Goal: Transaction & Acquisition: Purchase product/service

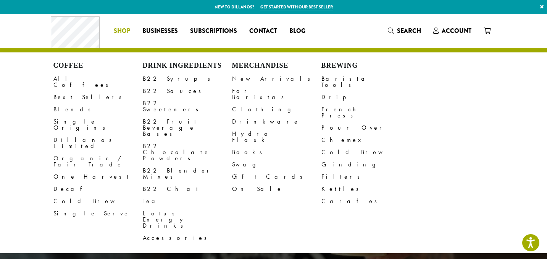
click at [124, 29] on span "Shop" at bounding box center [122, 31] width 16 height 10
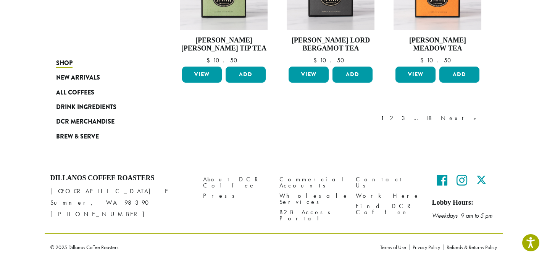
scroll to position [688, 0]
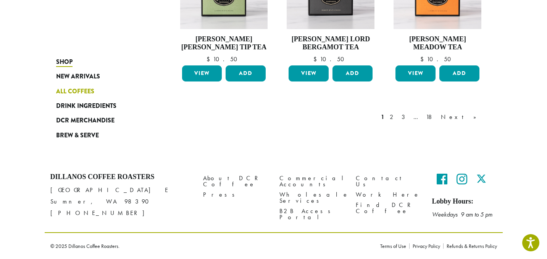
click at [81, 91] on span "All Coffees" at bounding box center [75, 92] width 38 height 10
